Goal: Information Seeking & Learning: Learn about a topic

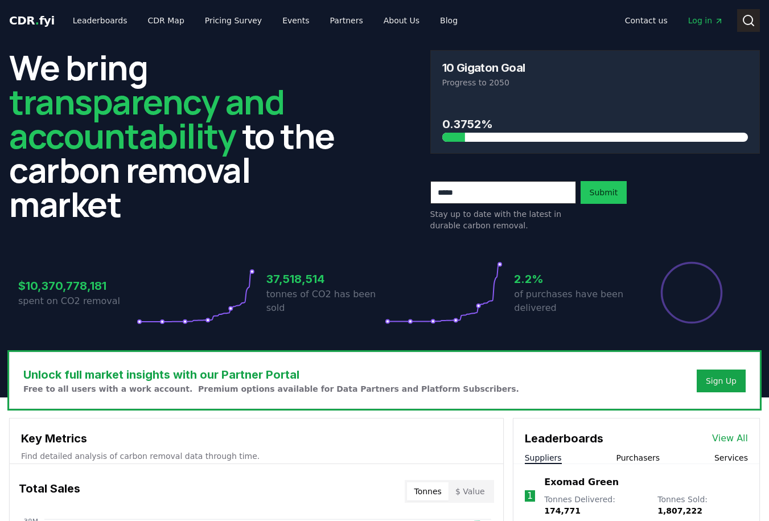
click at [751, 19] on icon at bounding box center [749, 21] width 14 height 14
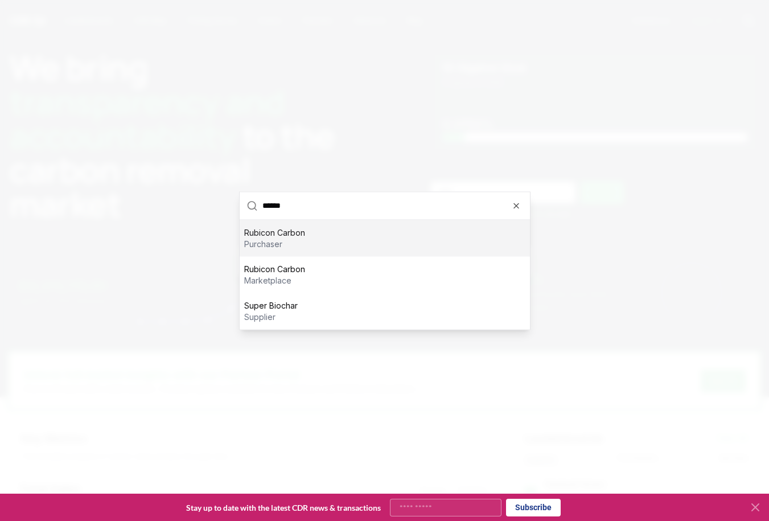
type input "*******"
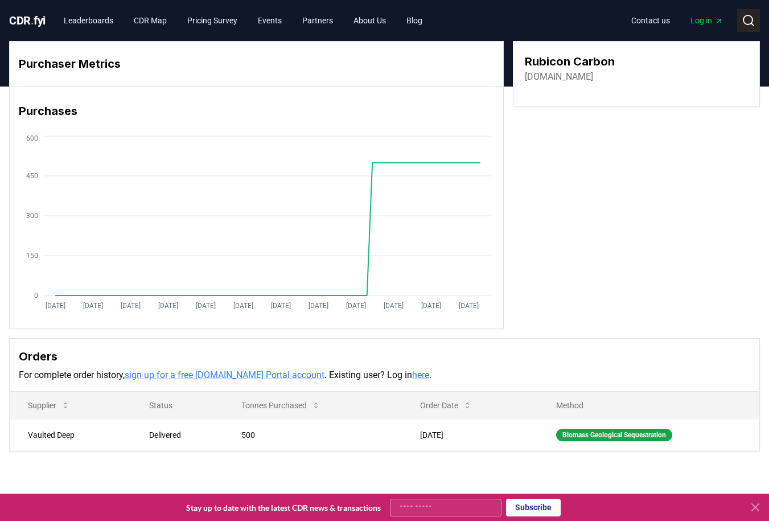
click at [748, 24] on circle at bounding box center [748, 19] width 9 height 9
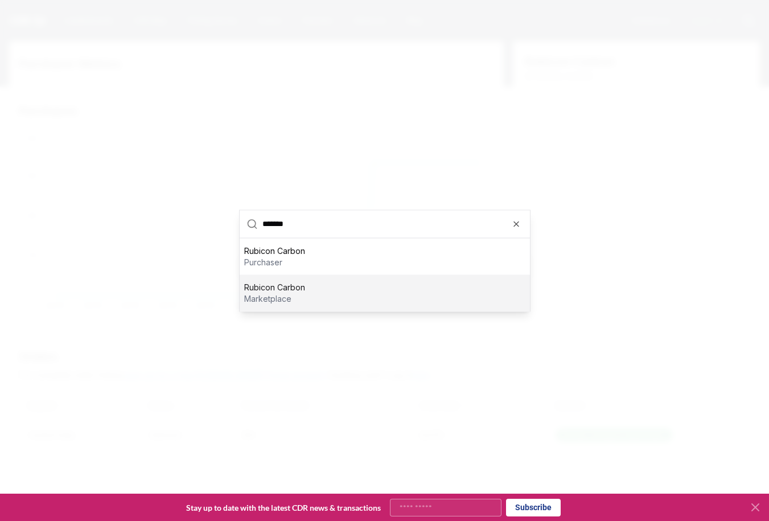
click at [305, 301] on div "Rubicon Carbon marketplace" at bounding box center [385, 292] width 290 height 36
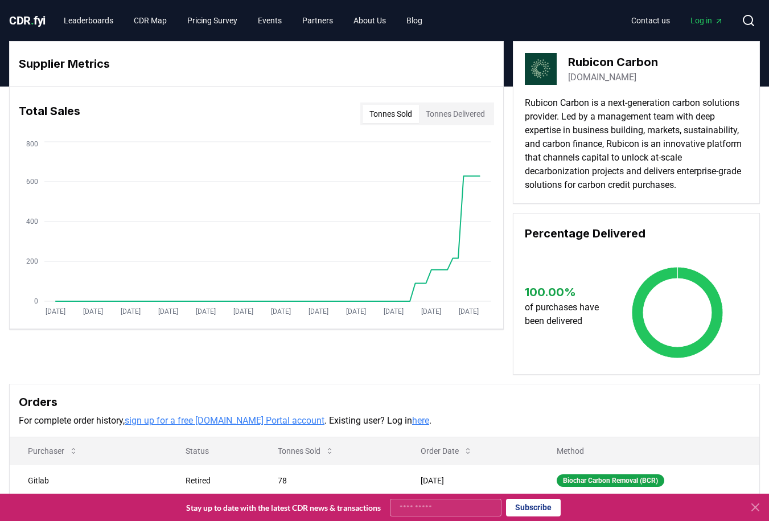
click at [638, 187] on p "Rubicon Carbon is a next-generation carbon solutions provider. Led by a managem…" at bounding box center [636, 144] width 223 height 96
click at [457, 124] on div "Tonnes Sold Tonnes Delivered" at bounding box center [427, 114] width 134 height 23
click at [458, 119] on button "Tonnes Delivered" at bounding box center [455, 114] width 73 height 18
click at [383, 116] on button "Tonnes Sold" at bounding box center [391, 114] width 56 height 18
click at [666, 157] on p "Rubicon Carbon is a next-generation carbon solutions provider. Led by a managem…" at bounding box center [636, 144] width 223 height 96
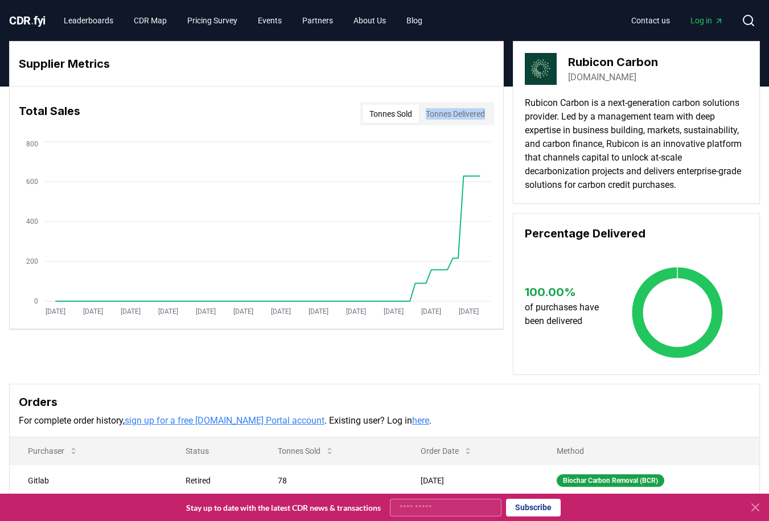
drag, startPoint x: 710, startPoint y: 189, endPoint x: 642, endPoint y: 155, distance: 75.4
click at [497, 106] on div "Supplier Metrics Total Sales Tonnes Sold Tonnes Delivered [DATE] [DATE] [DATE] …" at bounding box center [384, 208] width 751 height 334
